Goal: Transaction & Acquisition: Purchase product/service

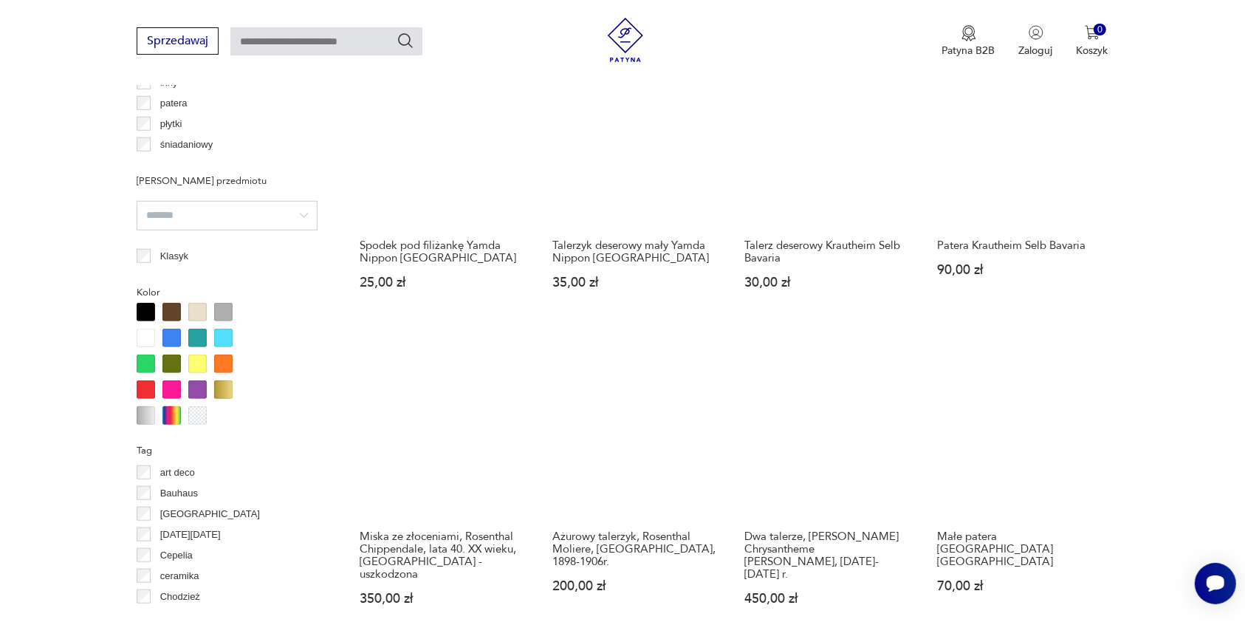
scroll to position [1401, 0]
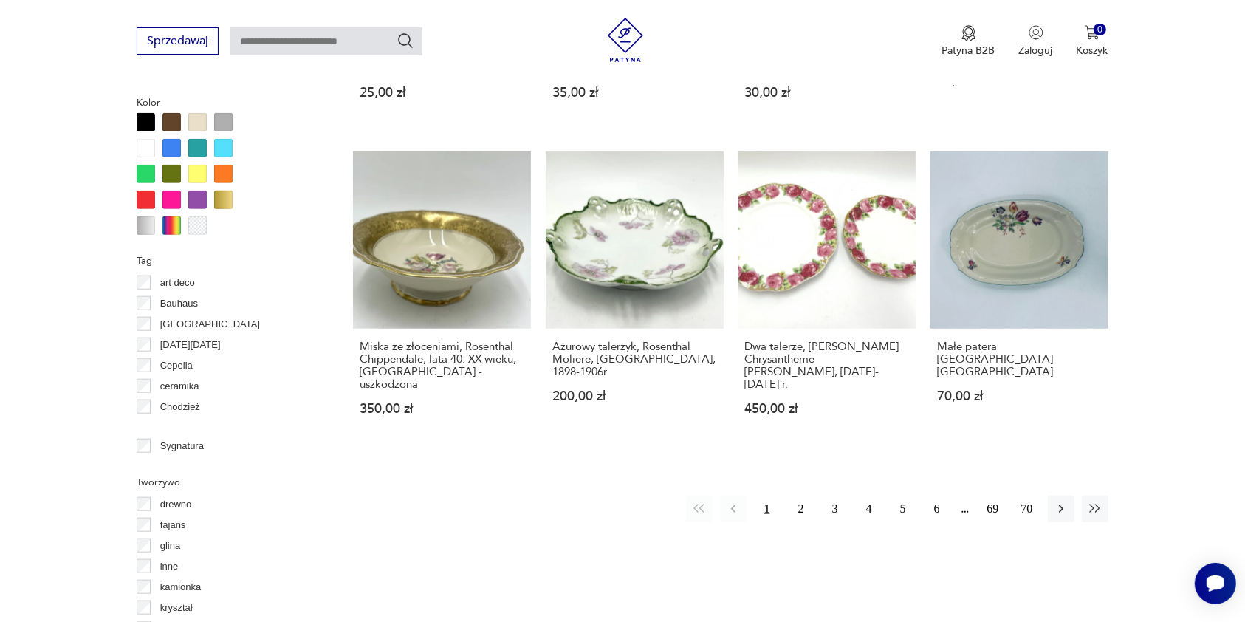
click at [143, 222] on div at bounding box center [146, 225] width 18 height 18
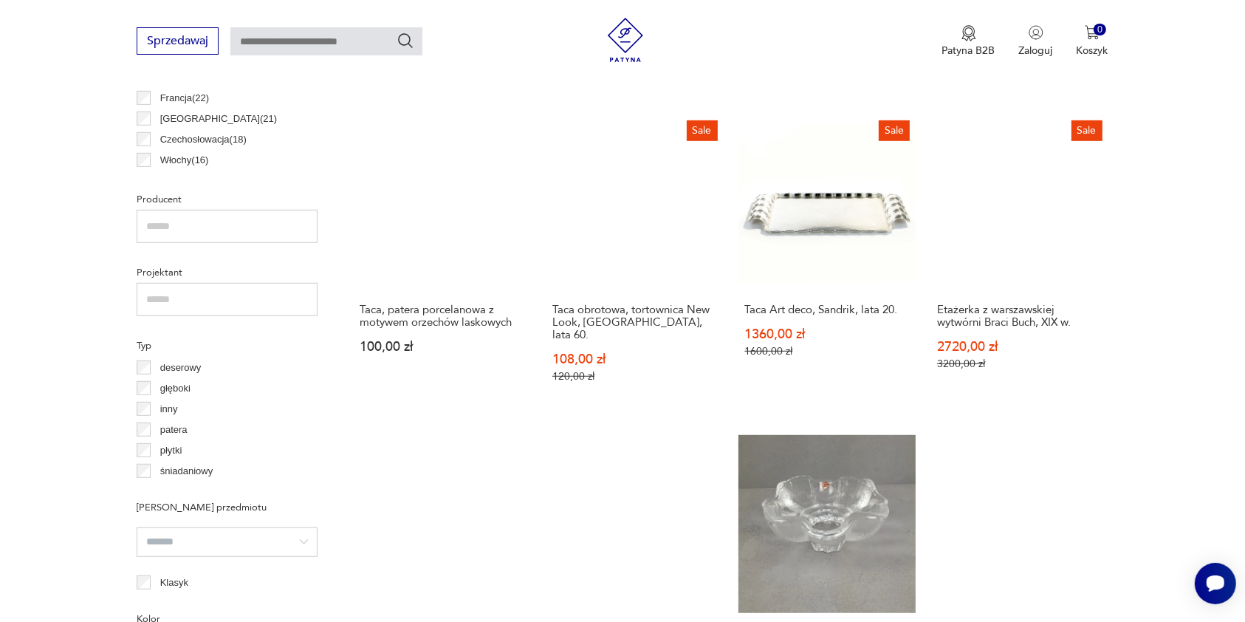
scroll to position [1180, 0]
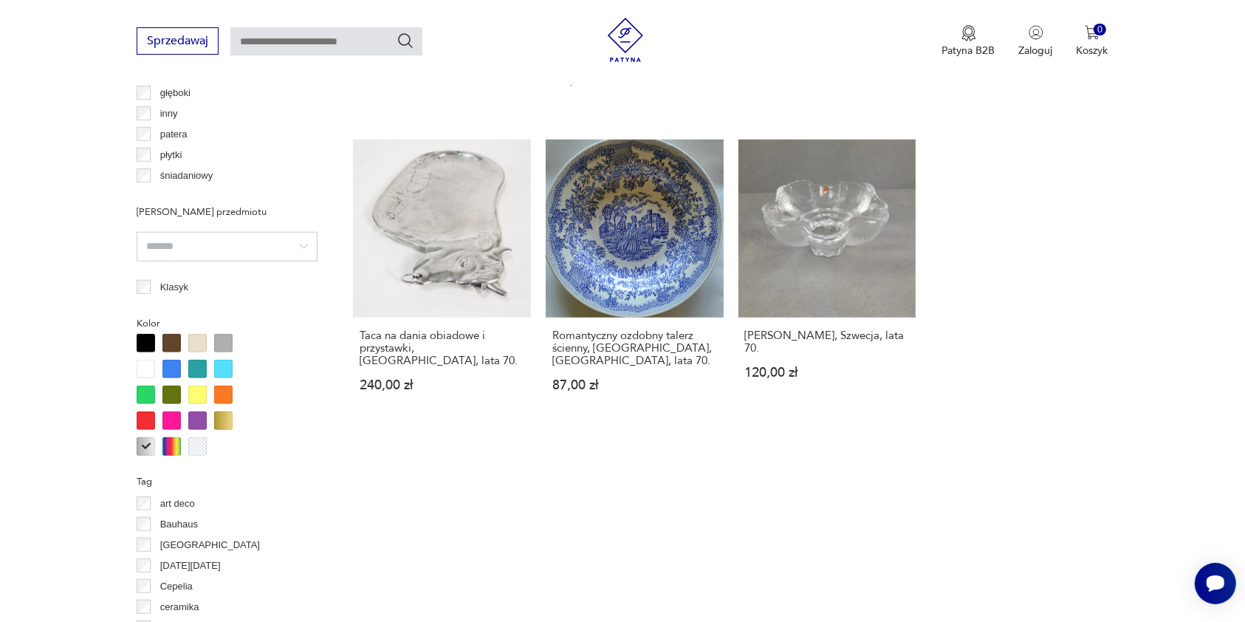
click at [199, 446] on div at bounding box center [197, 446] width 18 height 18
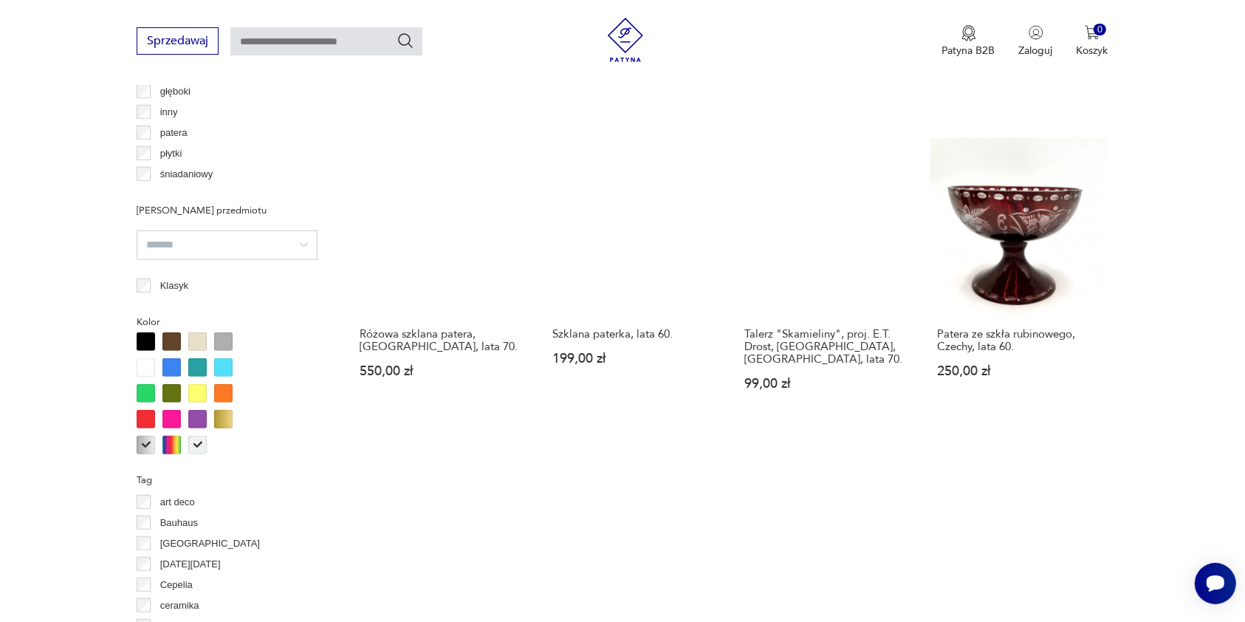
scroll to position [1278, 0]
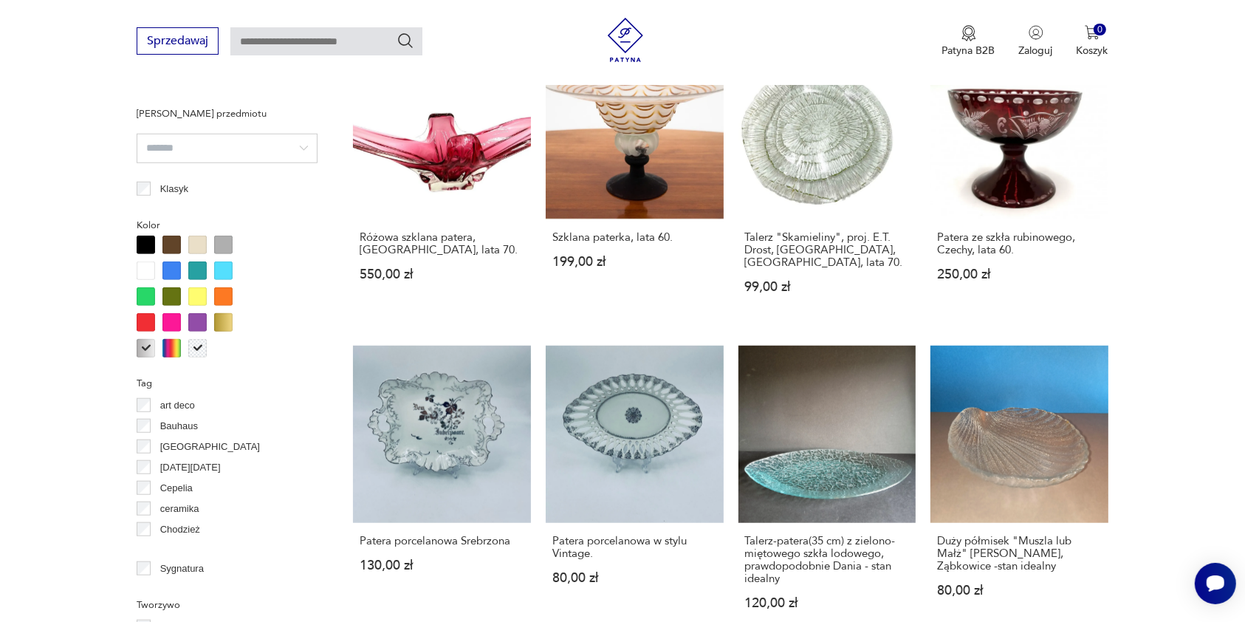
click at [150, 270] on div at bounding box center [146, 270] width 18 height 18
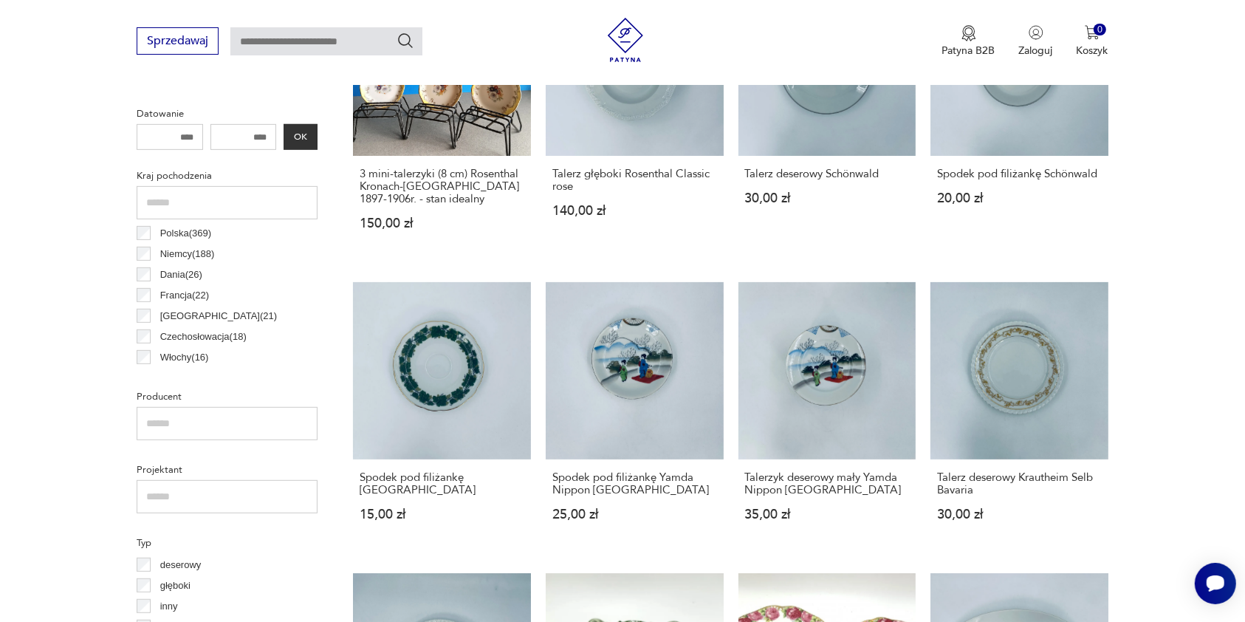
scroll to position [1180, 0]
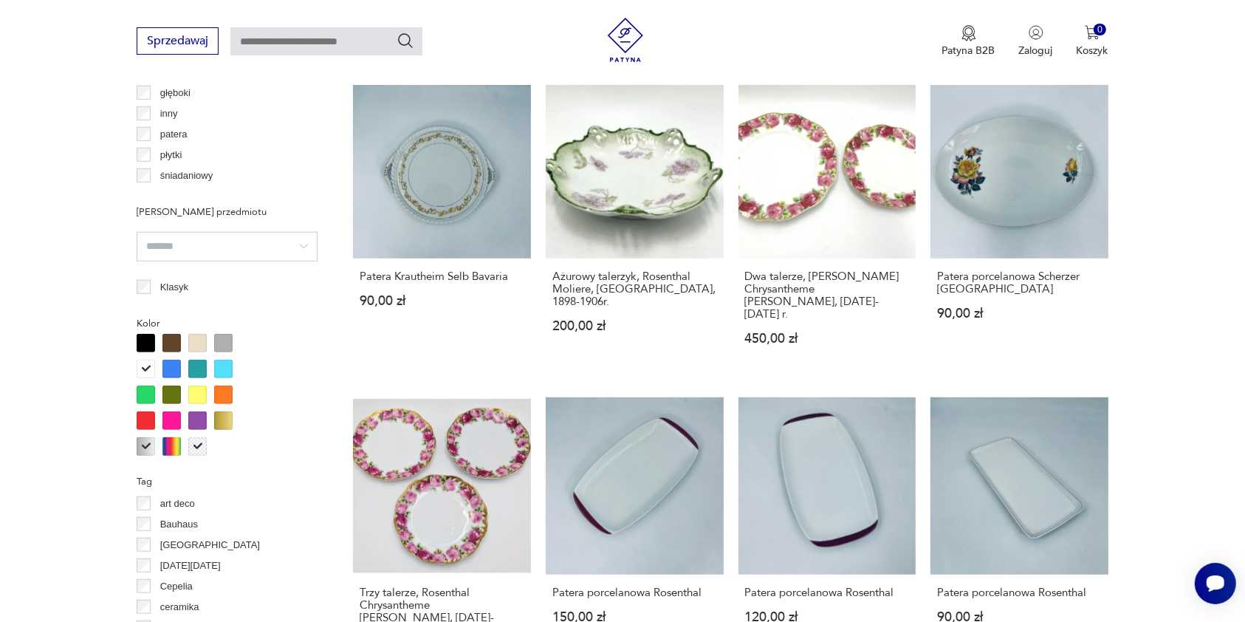
click at [148, 345] on div at bounding box center [146, 343] width 18 height 18
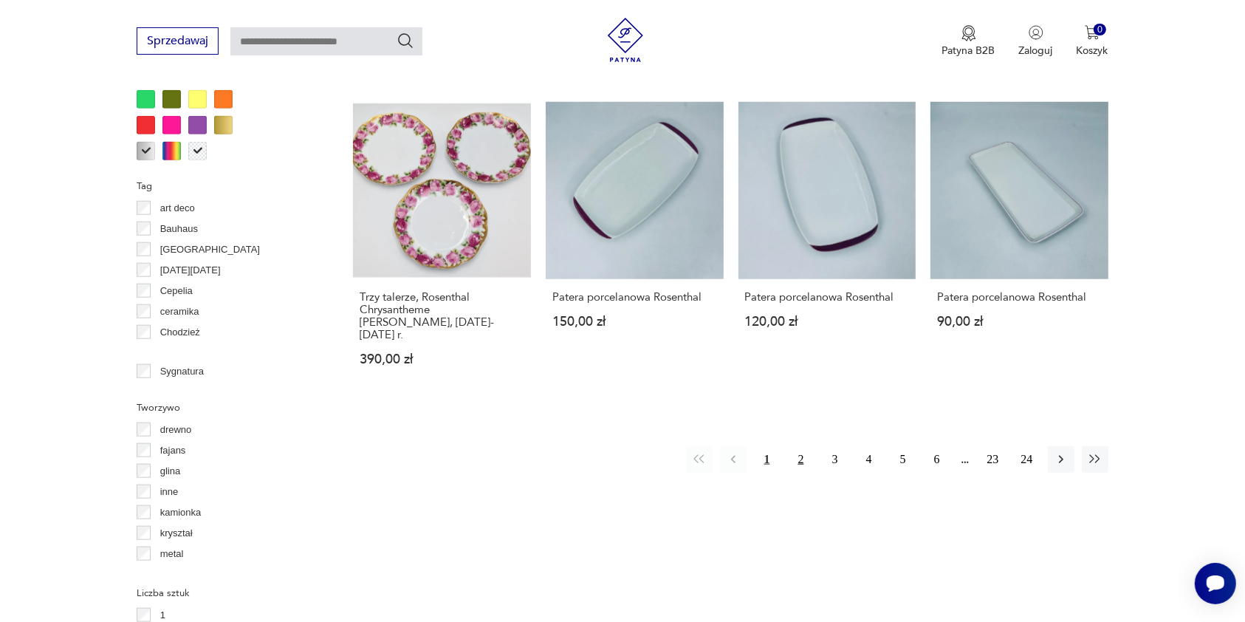
click at [799, 446] on button "2" at bounding box center [801, 459] width 27 height 27
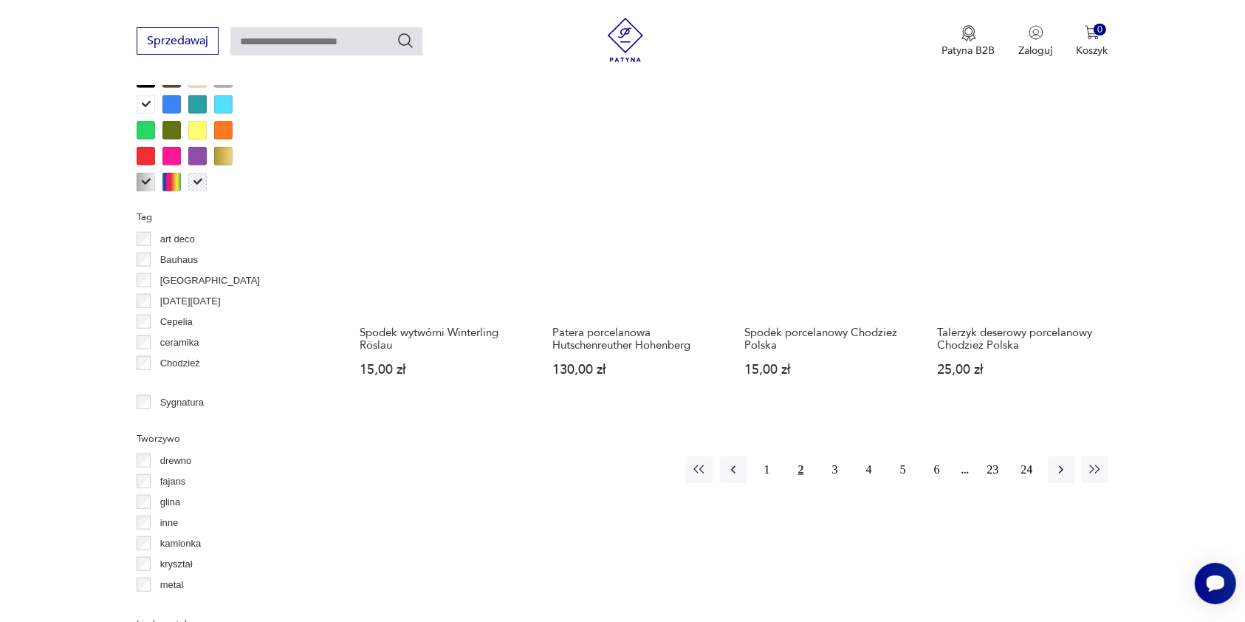
scroll to position [1475, 0]
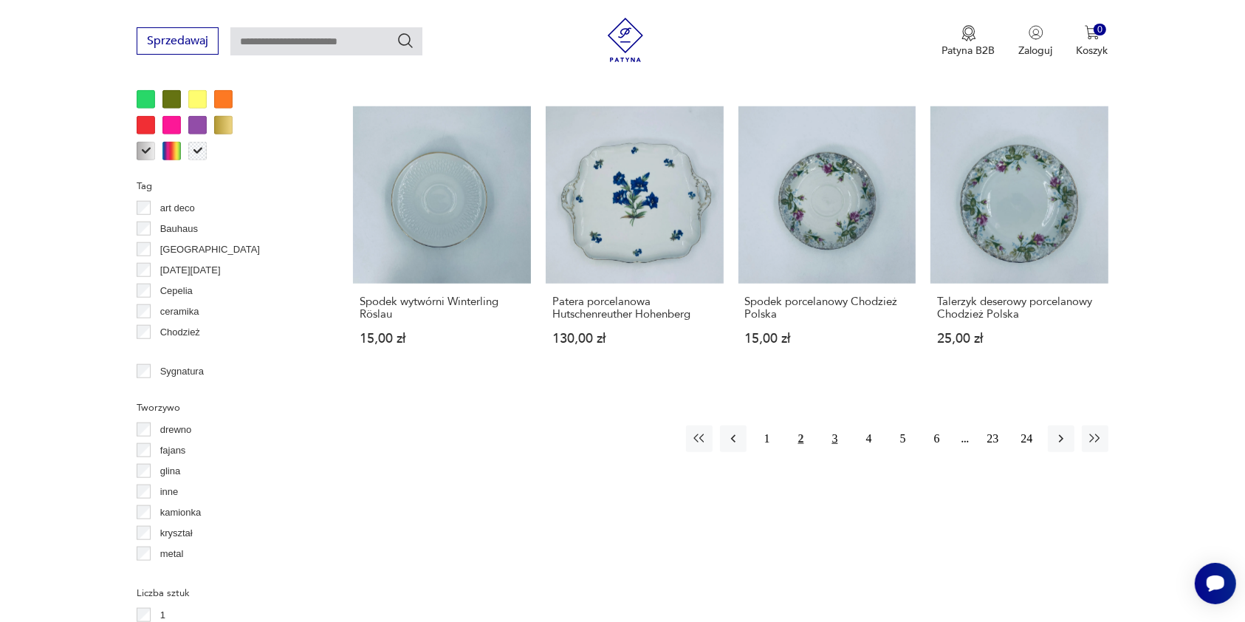
click at [835, 425] on button "3" at bounding box center [835, 438] width 27 height 27
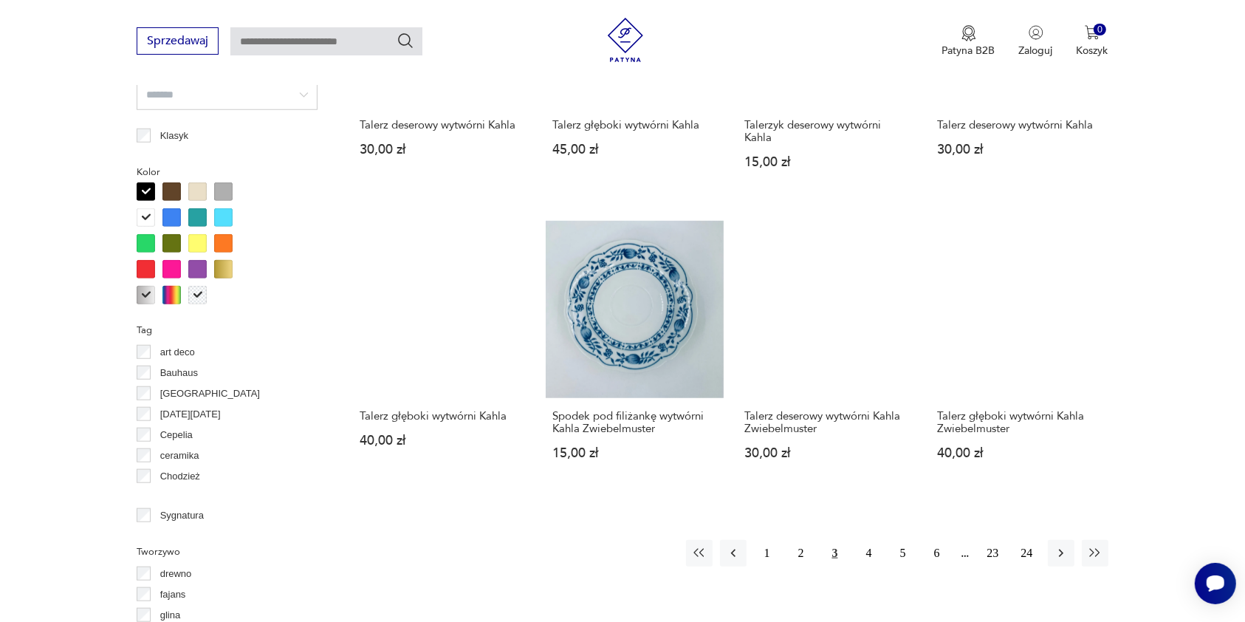
scroll to position [1377, 0]
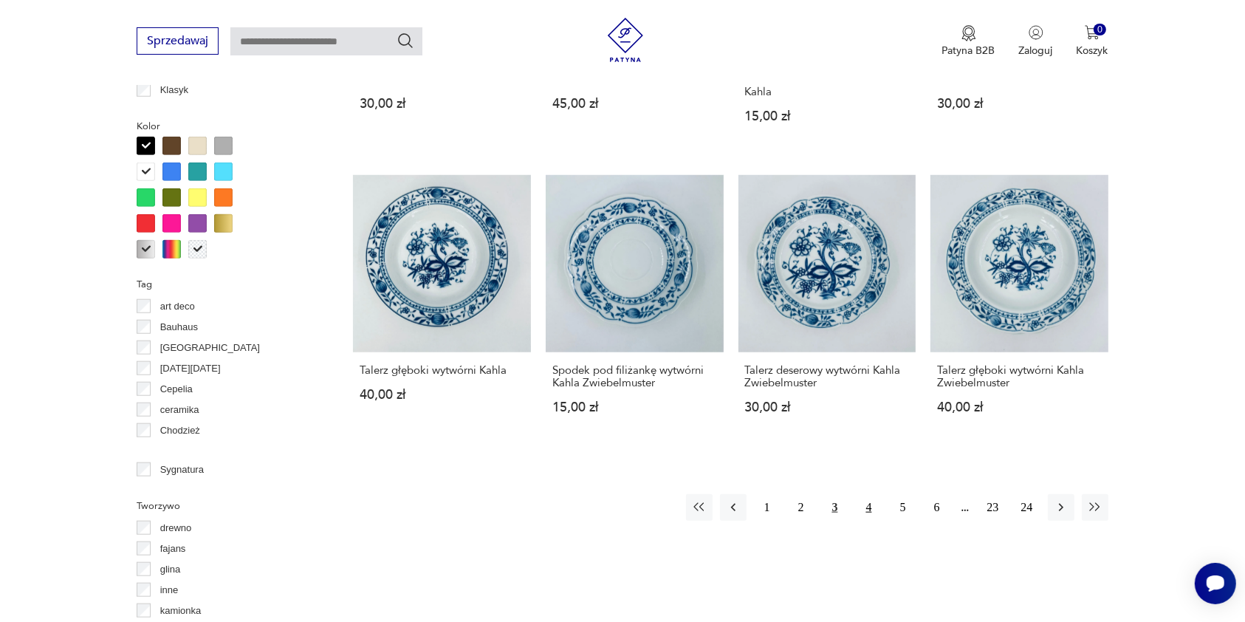
click at [869, 506] on button "4" at bounding box center [869, 507] width 27 height 27
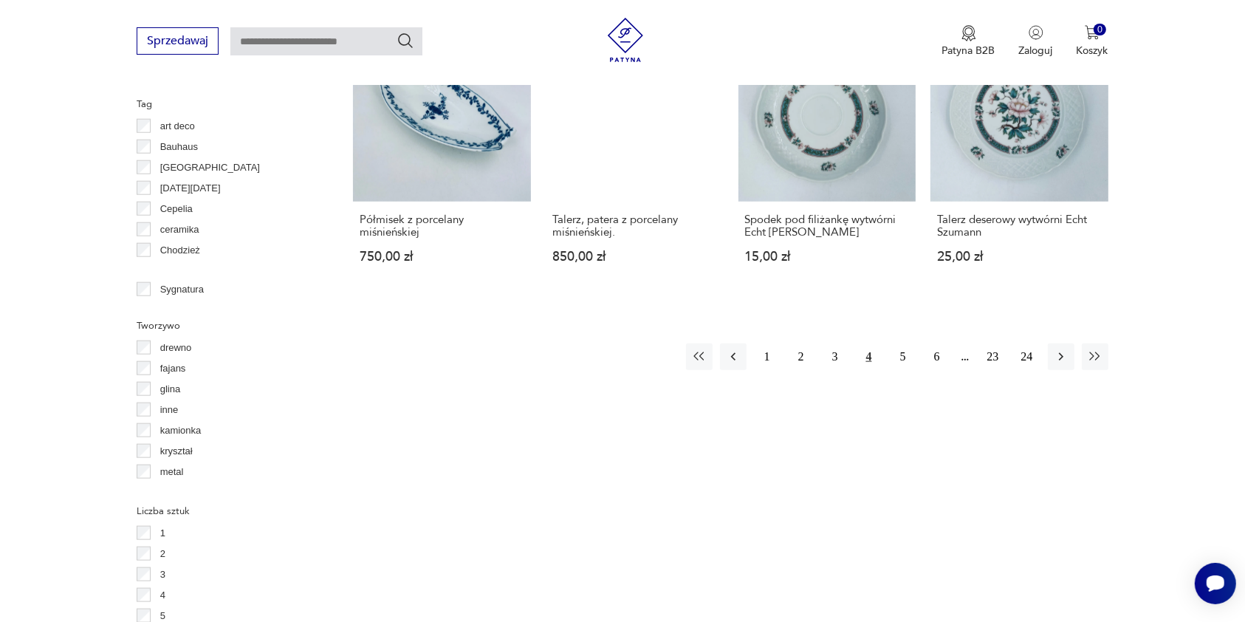
scroll to position [1672, 0]
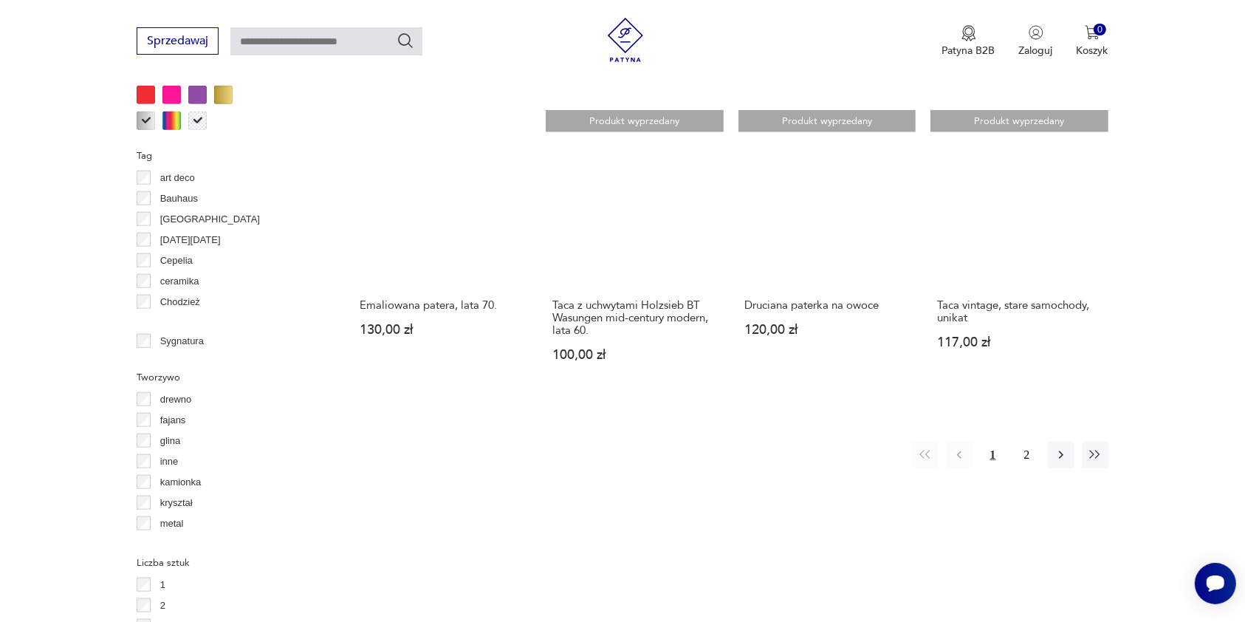
scroll to position [1573, 0]
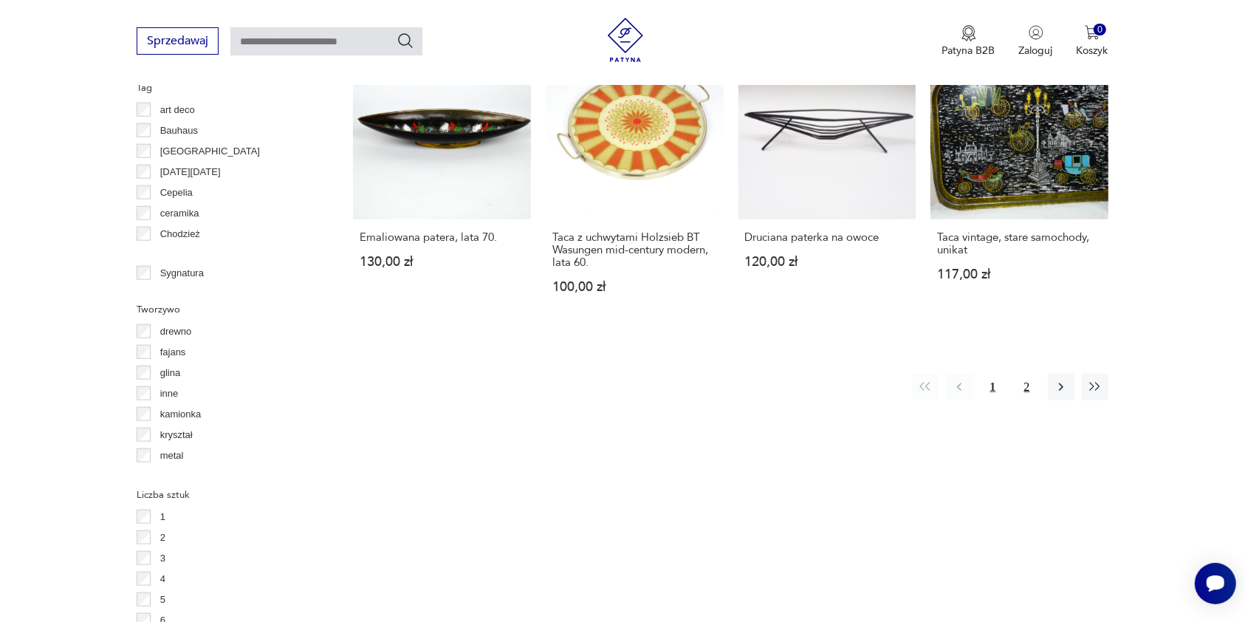
click at [1029, 374] on button "2" at bounding box center [1027, 387] width 27 height 27
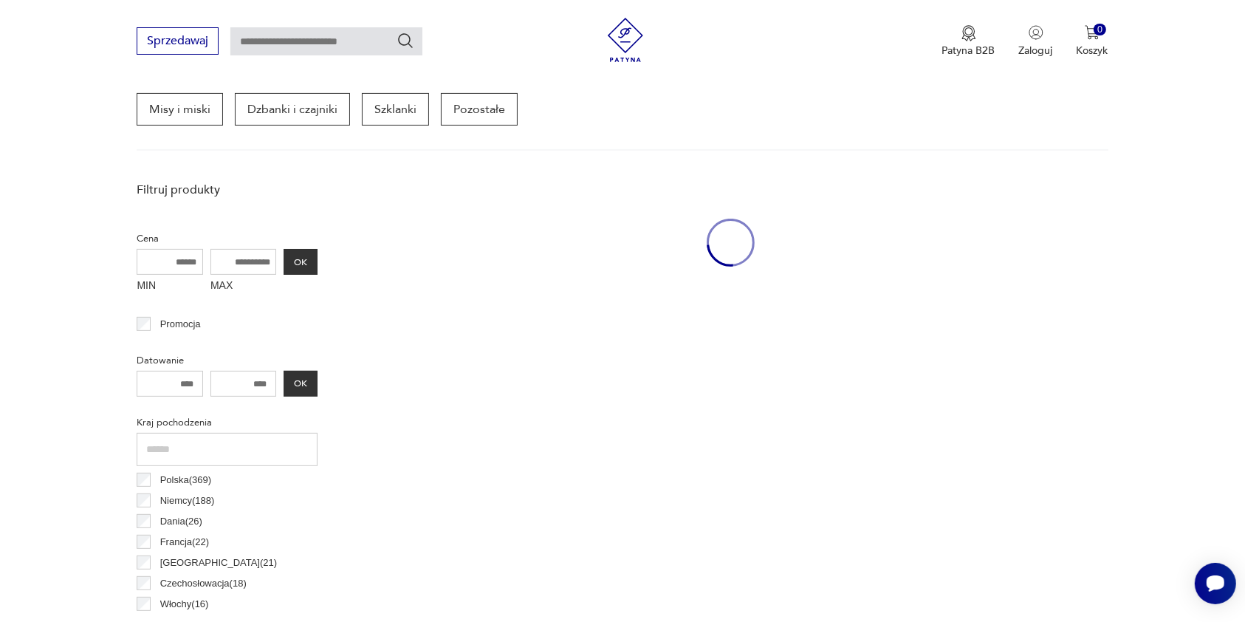
scroll to position [391, 0]
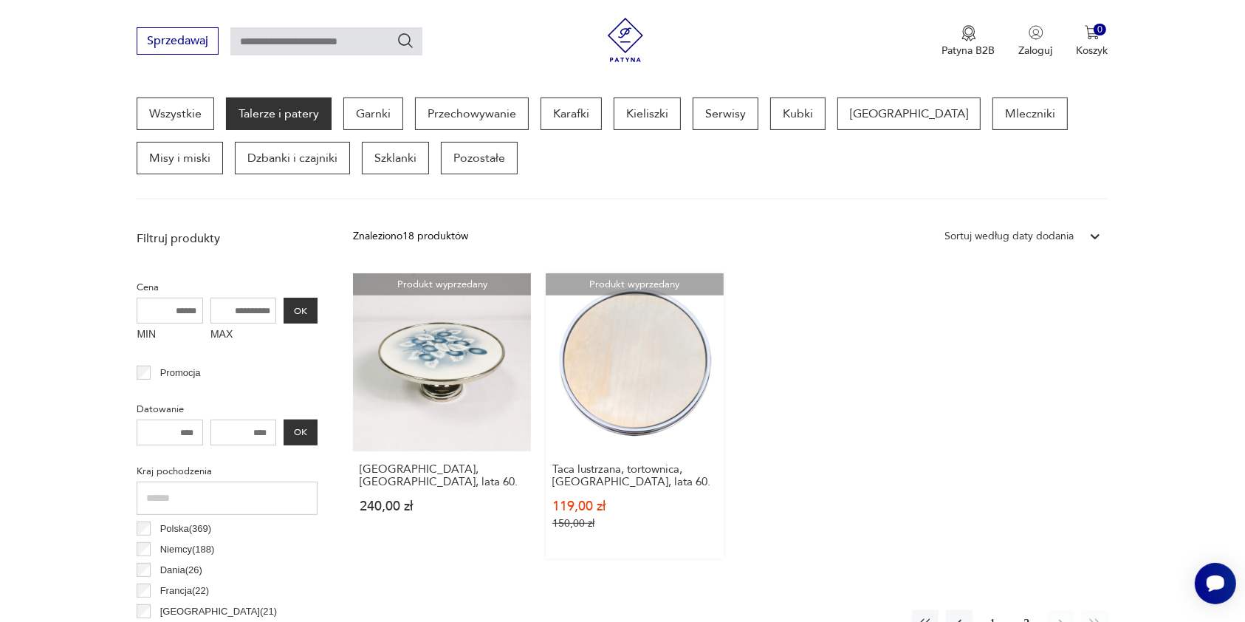
click at [693, 388] on link "Produkt wyprzedany Taca lustrzana, tortownica, [GEOGRAPHIC_DATA], lata 60. 119,…" at bounding box center [635, 415] width 178 height 285
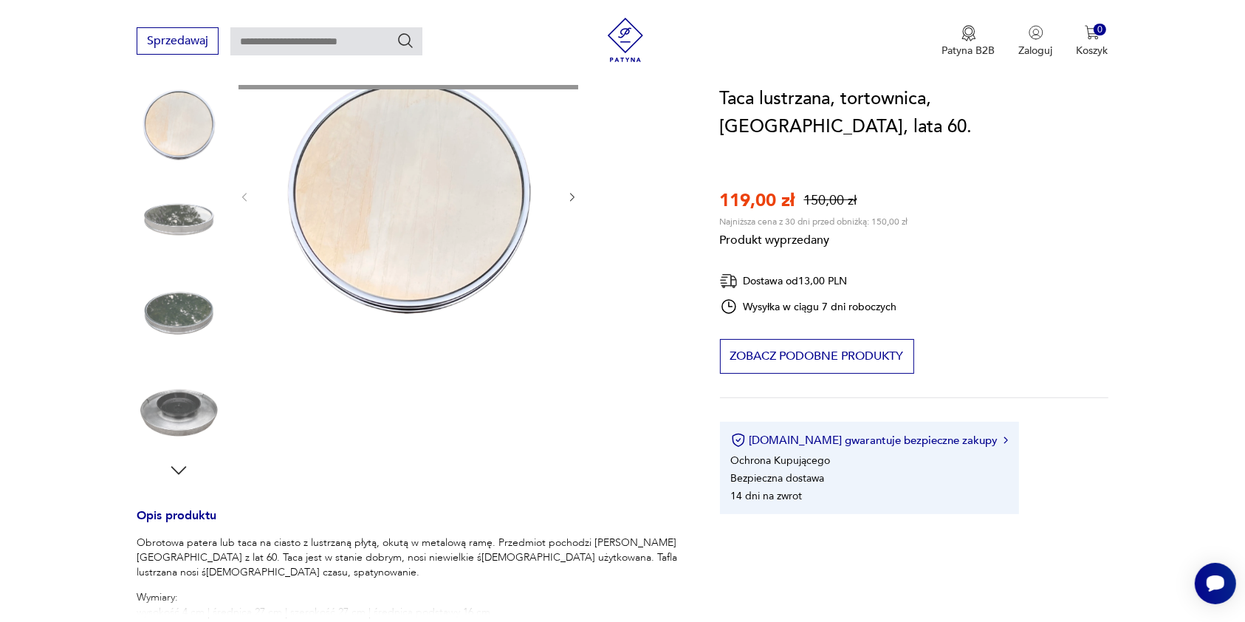
scroll to position [196, 0]
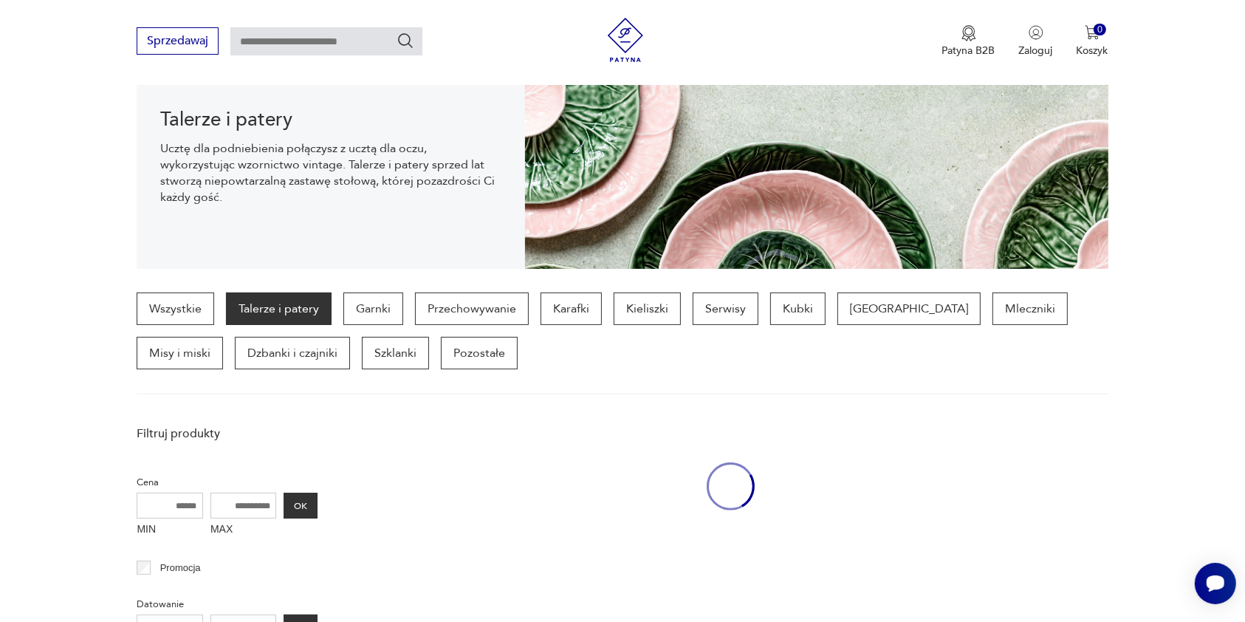
scroll to position [391, 0]
